Goal: Navigation & Orientation: Find specific page/section

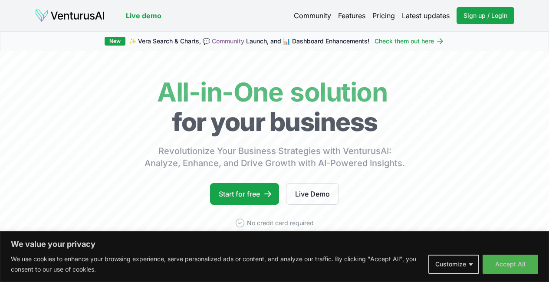
click at [354, 15] on link "Features" at bounding box center [351, 15] width 27 height 10
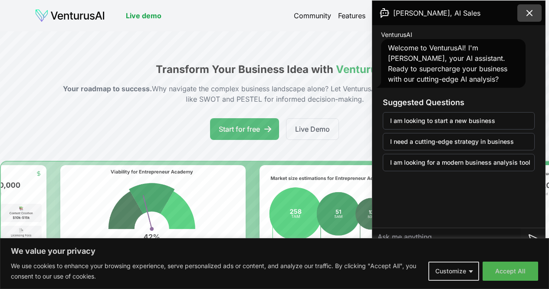
click at [529, 11] on icon at bounding box center [529, 13] width 10 height 10
